Goal: Information Seeking & Learning: Learn about a topic

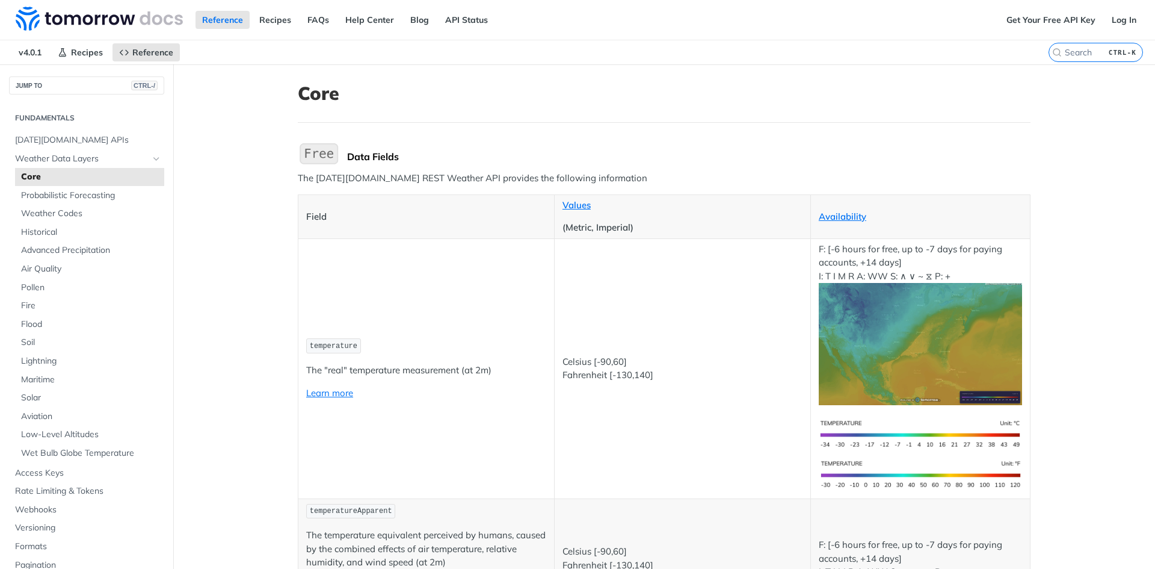
scroll to position [527, 0]
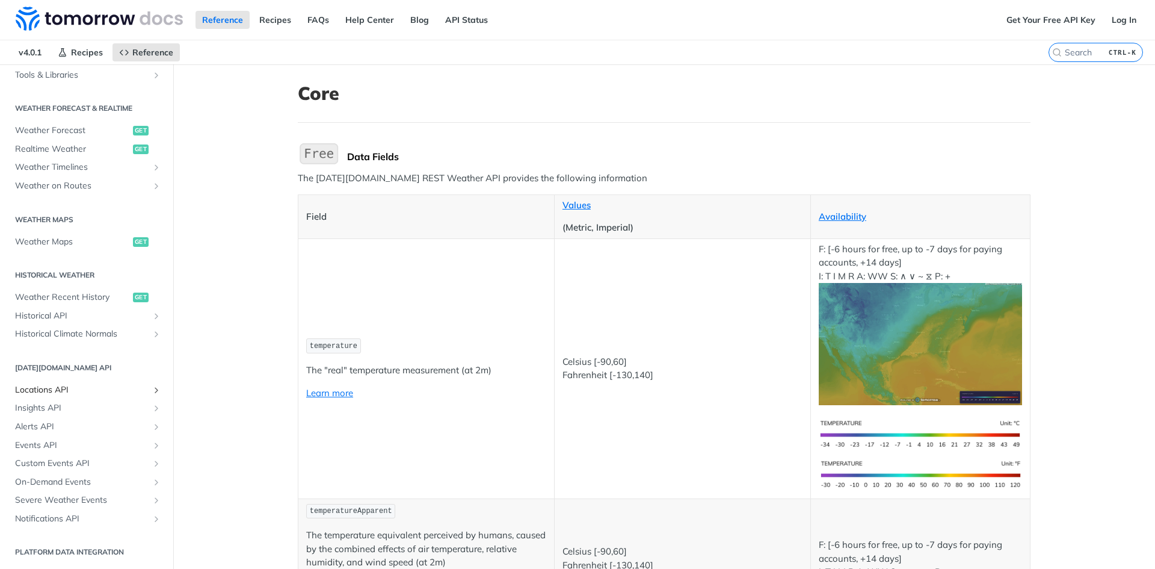
click at [36, 390] on span "Locations API" at bounding box center [82, 390] width 134 height 12
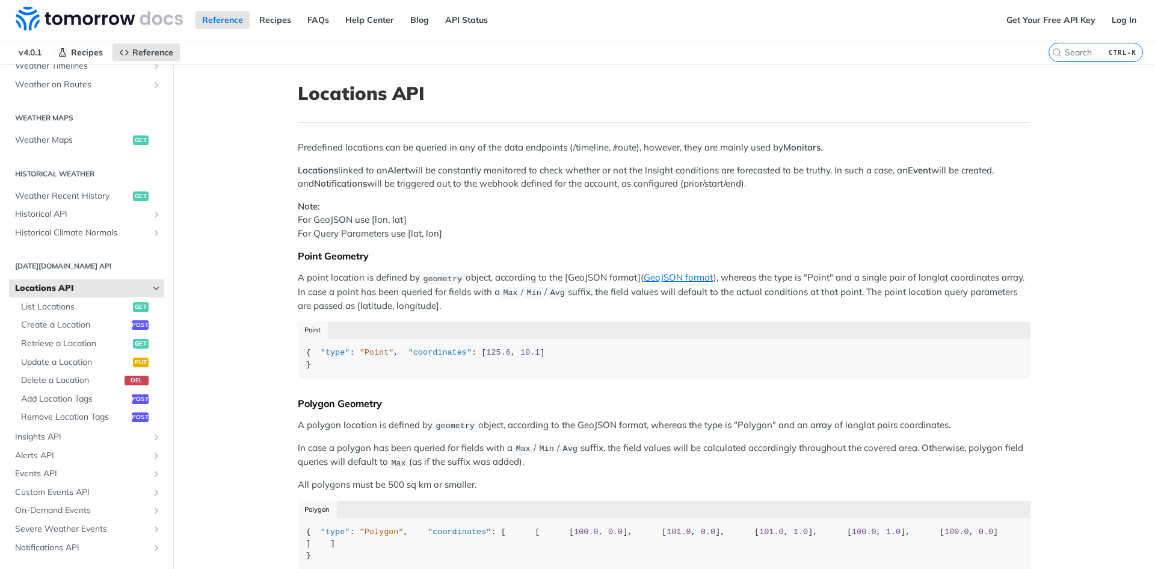
scroll to position [351, 0]
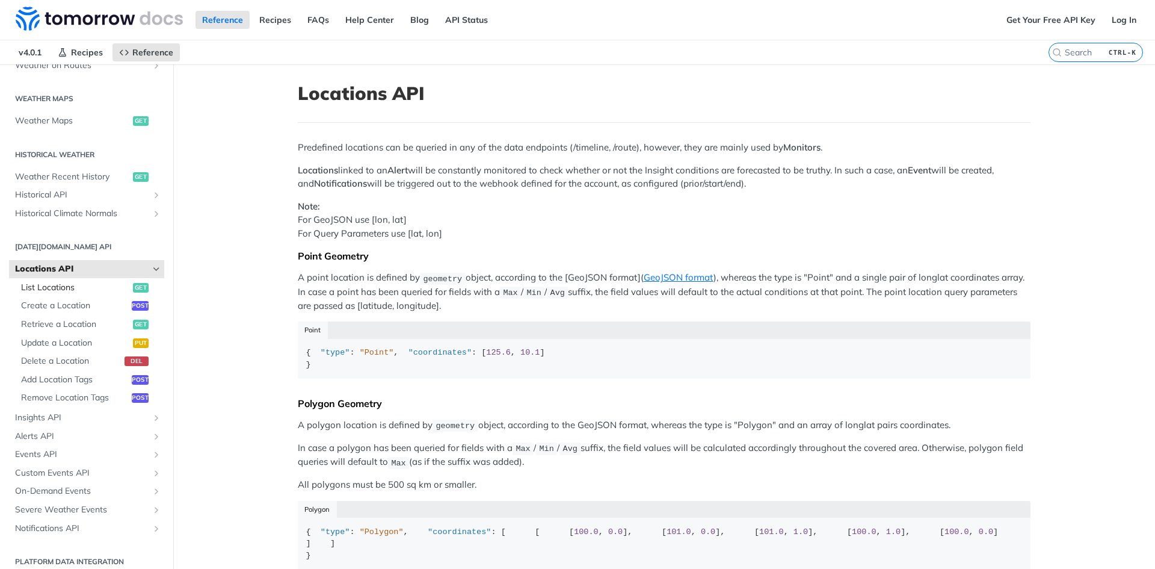
click at [46, 290] on span "List Locations" at bounding box center [75, 288] width 109 height 12
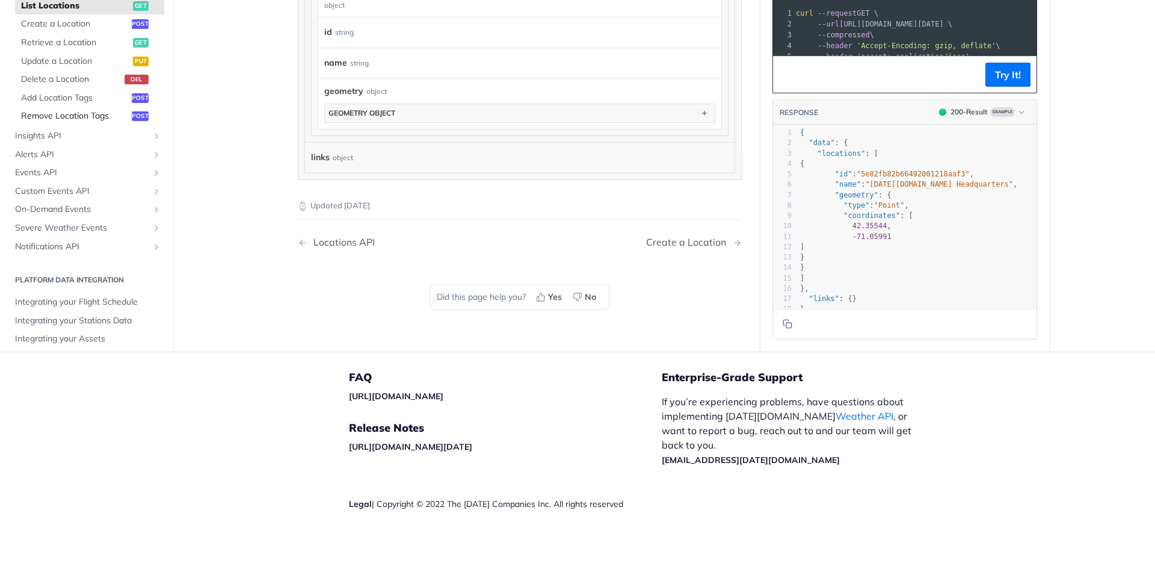
scroll to position [144, 0]
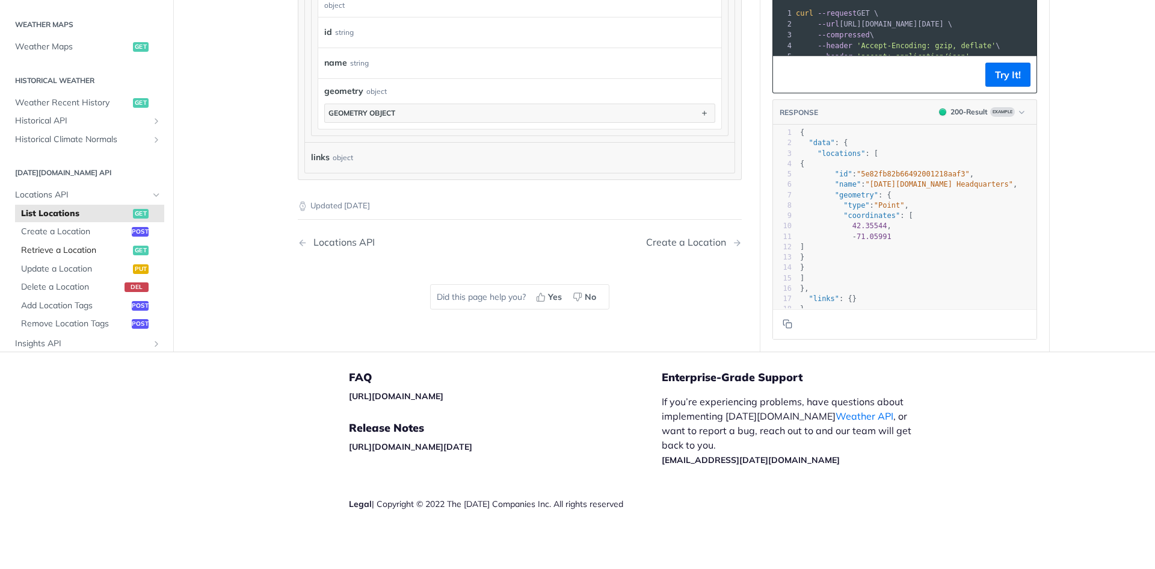
click at [69, 255] on span "Retrieve a Location" at bounding box center [75, 250] width 109 height 12
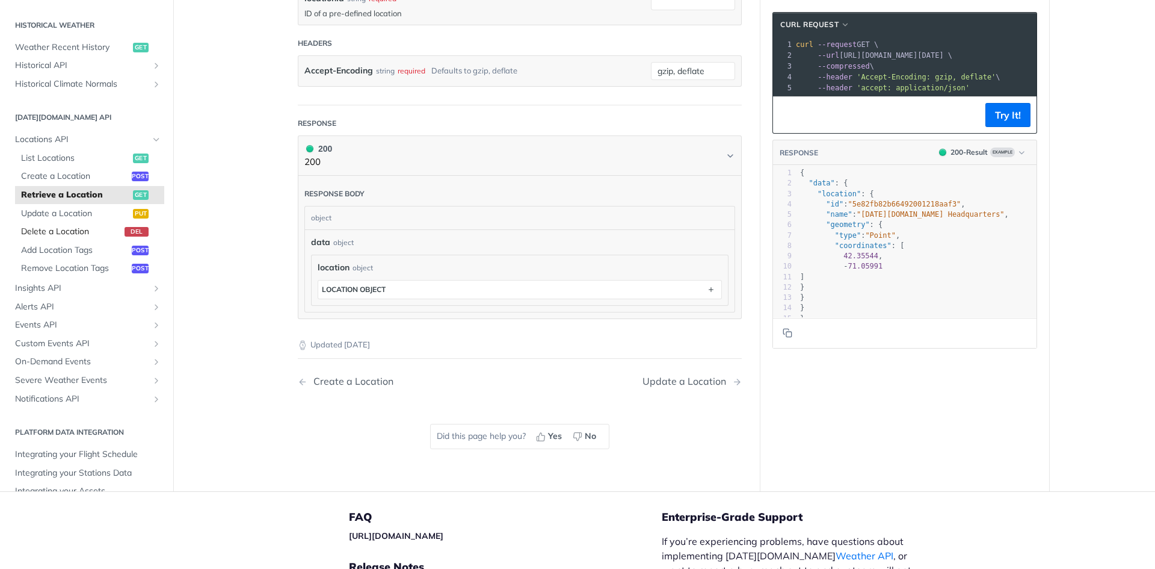
scroll to position [343, 0]
click at [64, 137] on span "Locations API" at bounding box center [82, 135] width 134 height 12
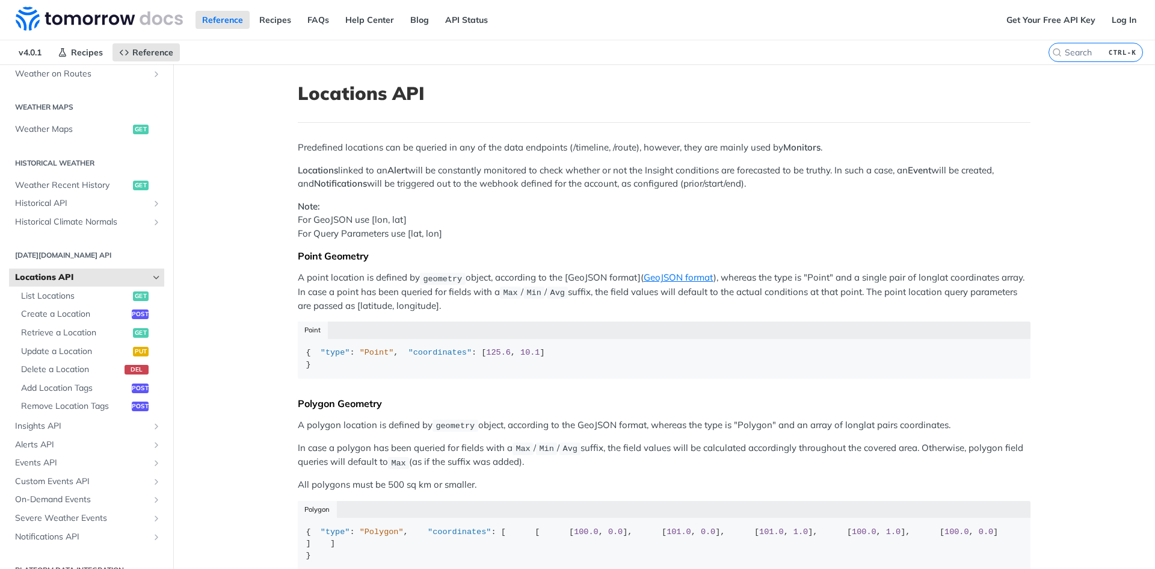
click at [152, 277] on icon "Hide subpages for Locations API" at bounding box center [157, 278] width 10 height 10
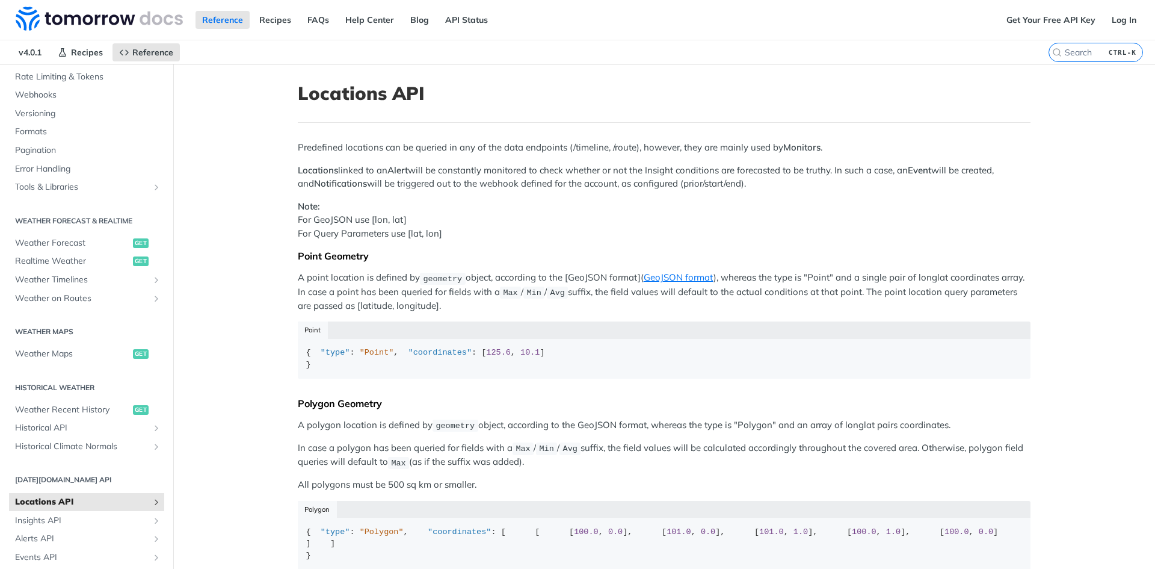
scroll to position [230, 0]
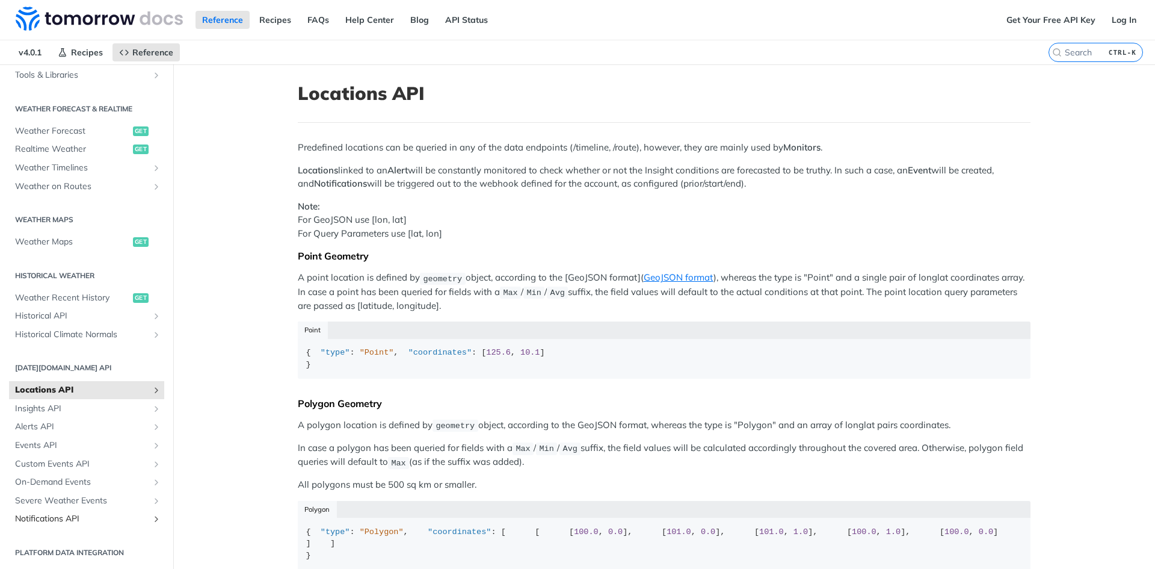
click at [152, 516] on icon "Show subpages for Notifications API" at bounding box center [157, 519] width 10 height 10
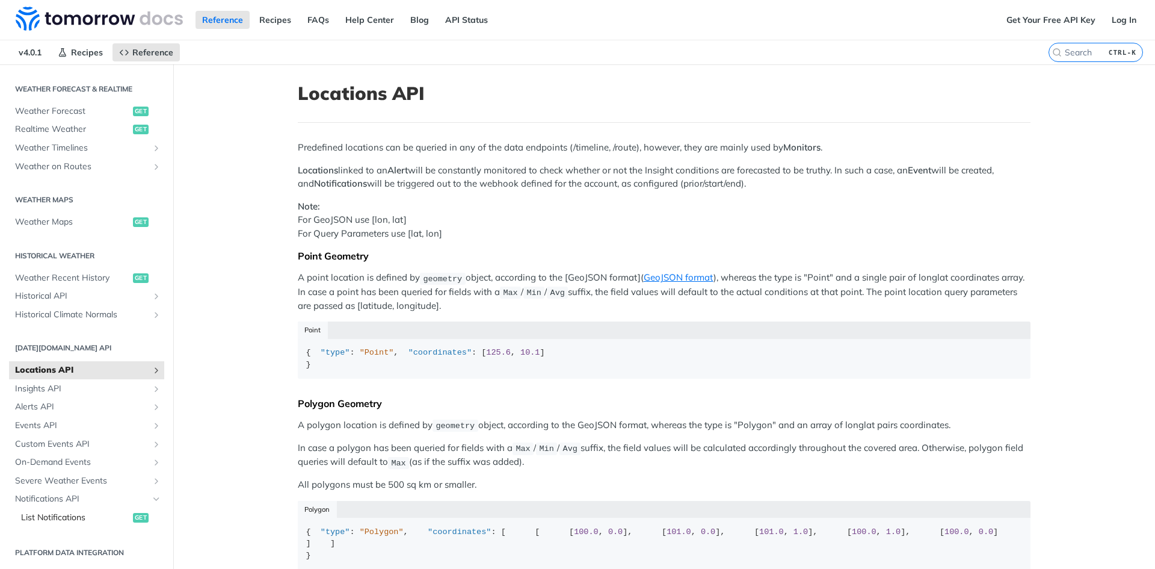
click at [62, 522] on span "List Notifications" at bounding box center [75, 518] width 109 height 12
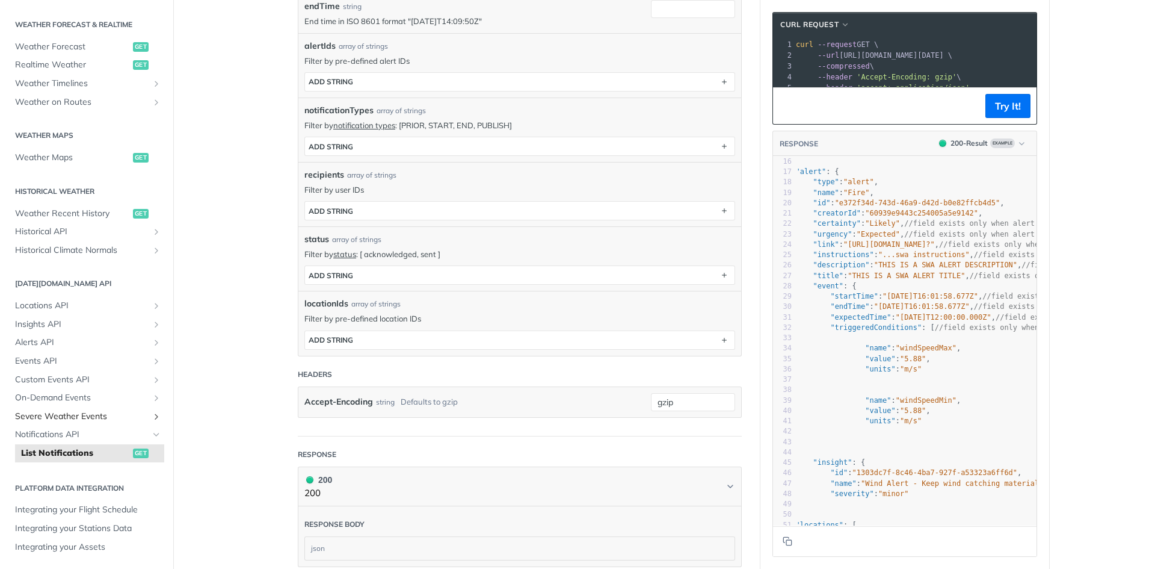
click at [146, 410] on link "Severe Weather Events" at bounding box center [86, 416] width 155 height 18
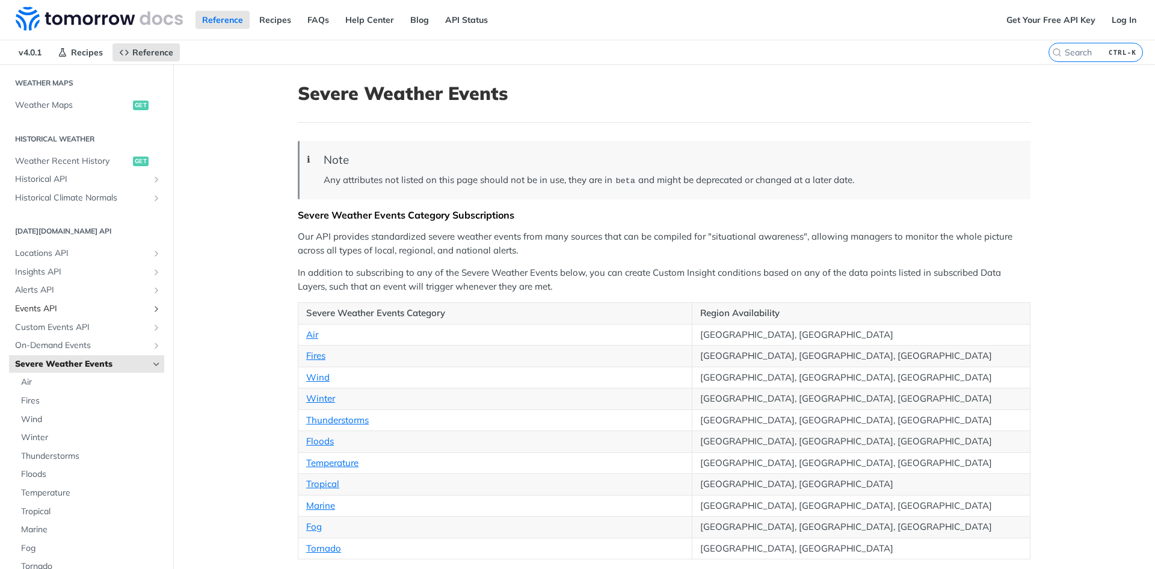
scroll to position [435, 0]
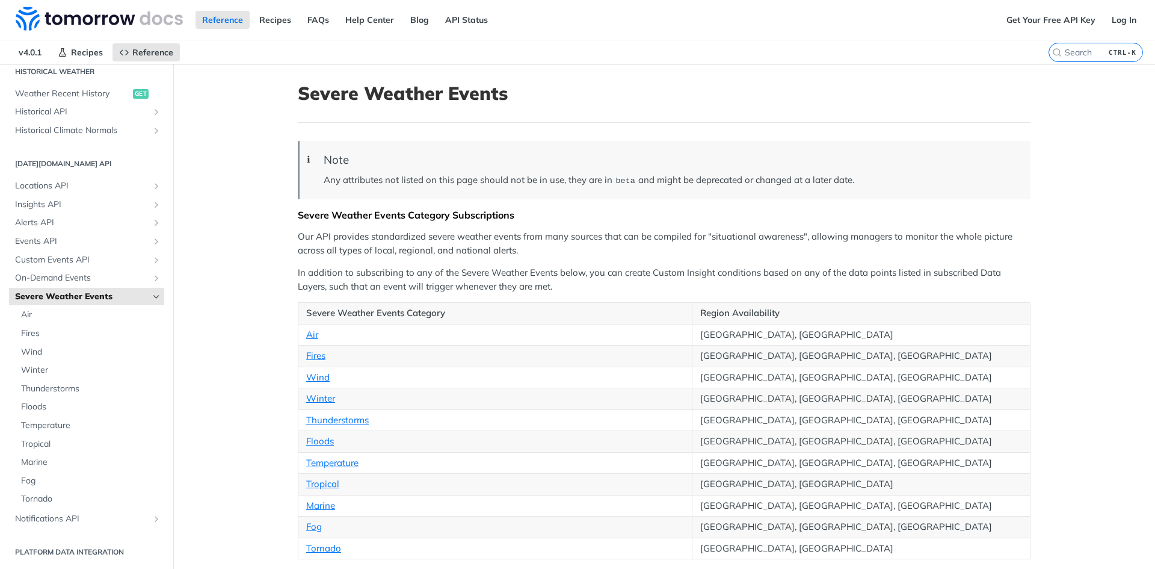
click at [152, 294] on icon "Hide subpages for Severe Weather Events" at bounding box center [157, 297] width 10 height 10
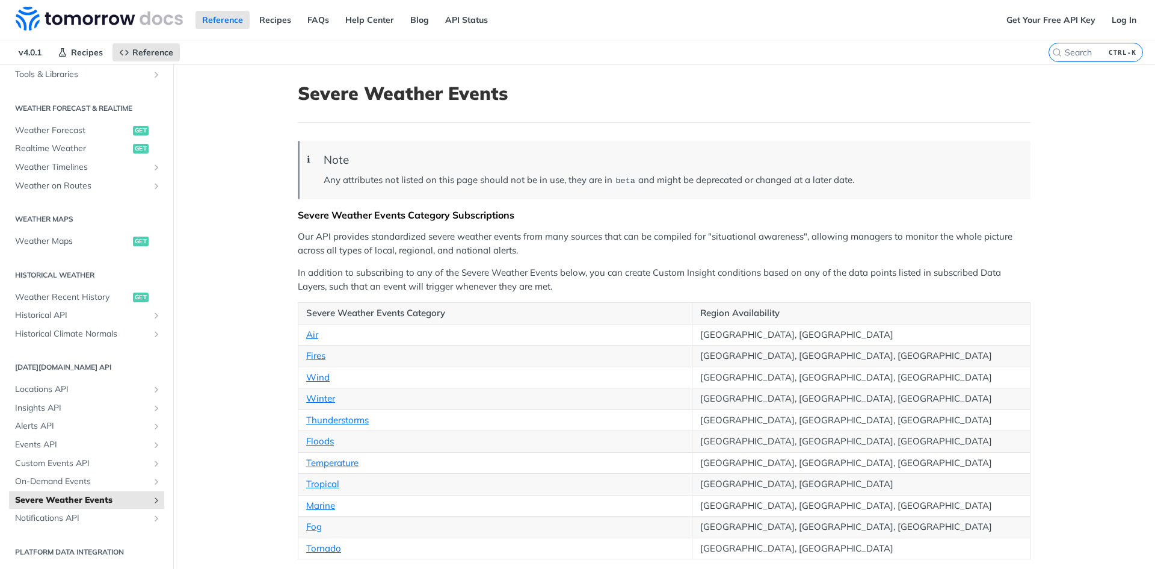
scroll to position [230, 0]
click at [152, 481] on icon "Show subpages for On-Demand Events" at bounding box center [157, 482] width 10 height 10
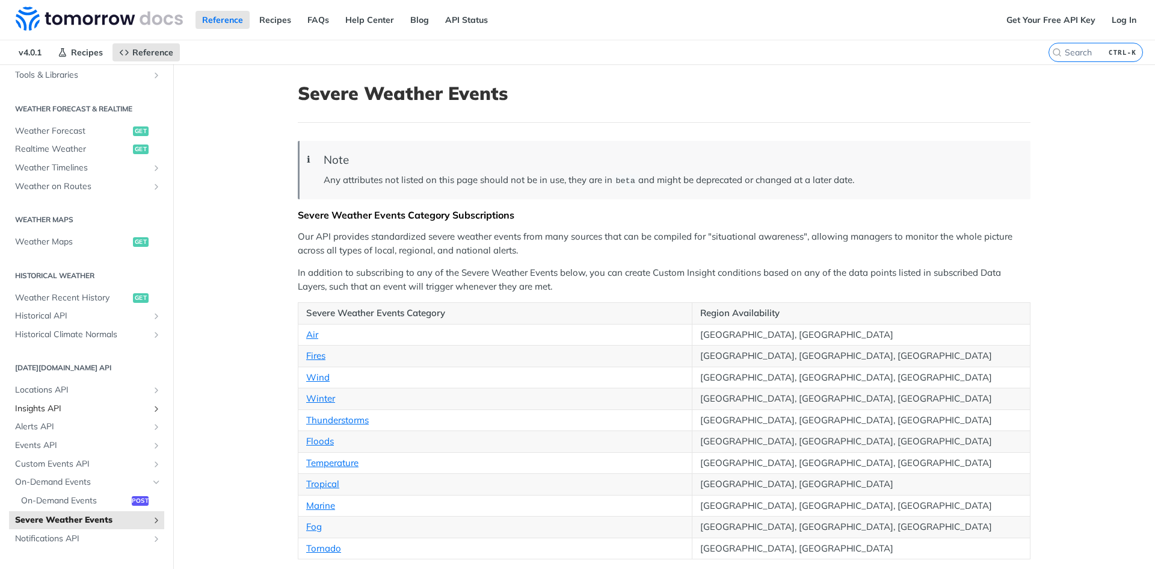
scroll to position [250, 0]
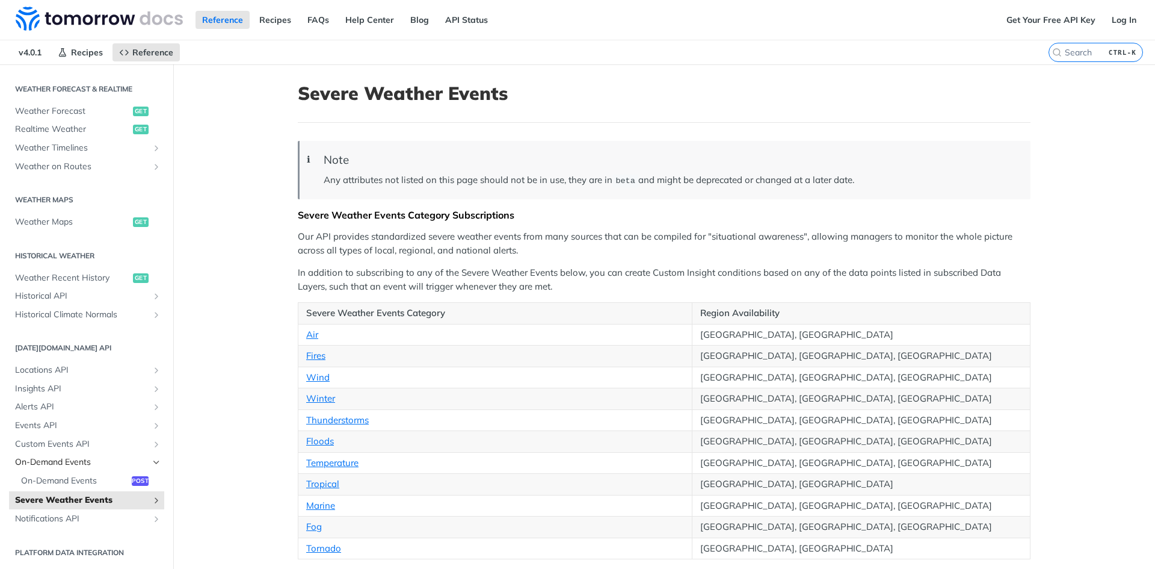
click at [152, 459] on icon "Hide subpages for On-Demand Events" at bounding box center [157, 462] width 10 height 10
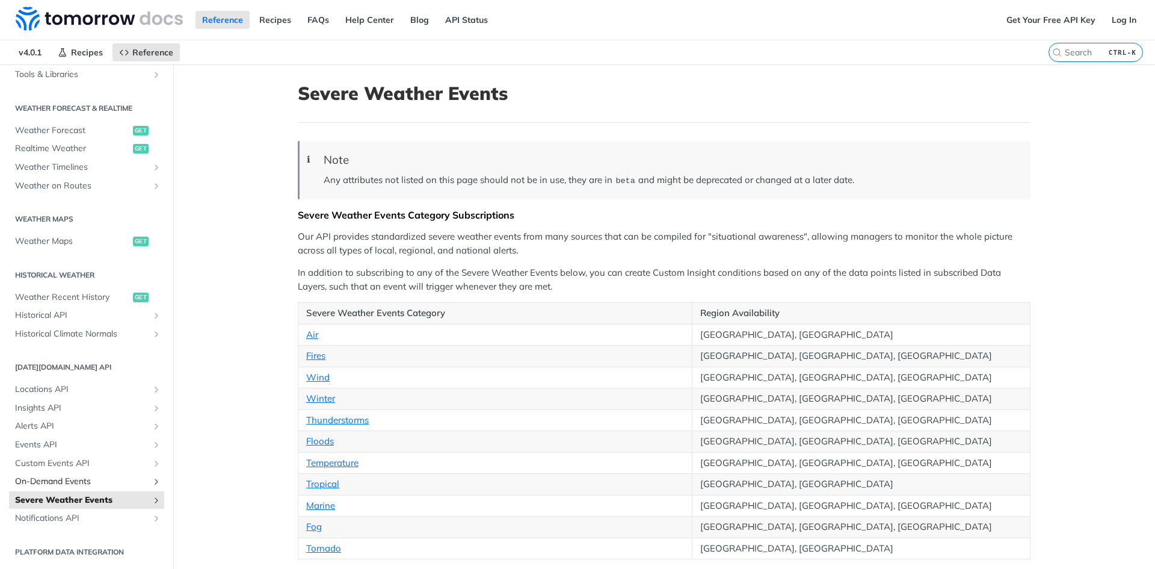
scroll to position [230, 0]
